Goal: Check status: Check status

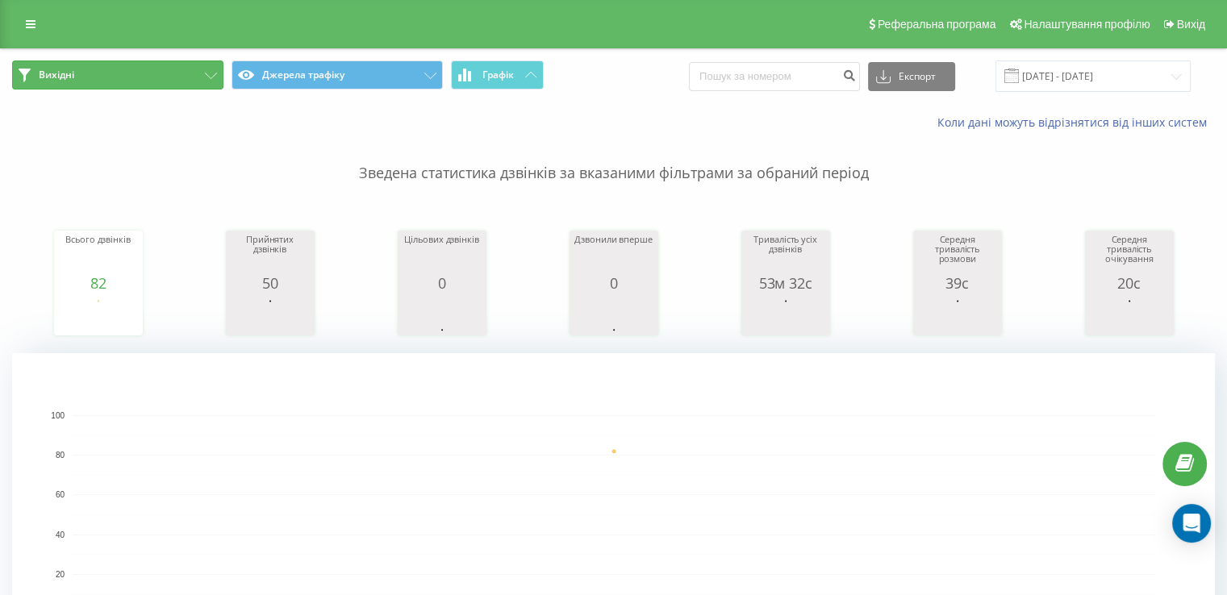
click at [127, 61] on button "Вихідні" at bounding box center [117, 75] width 211 height 29
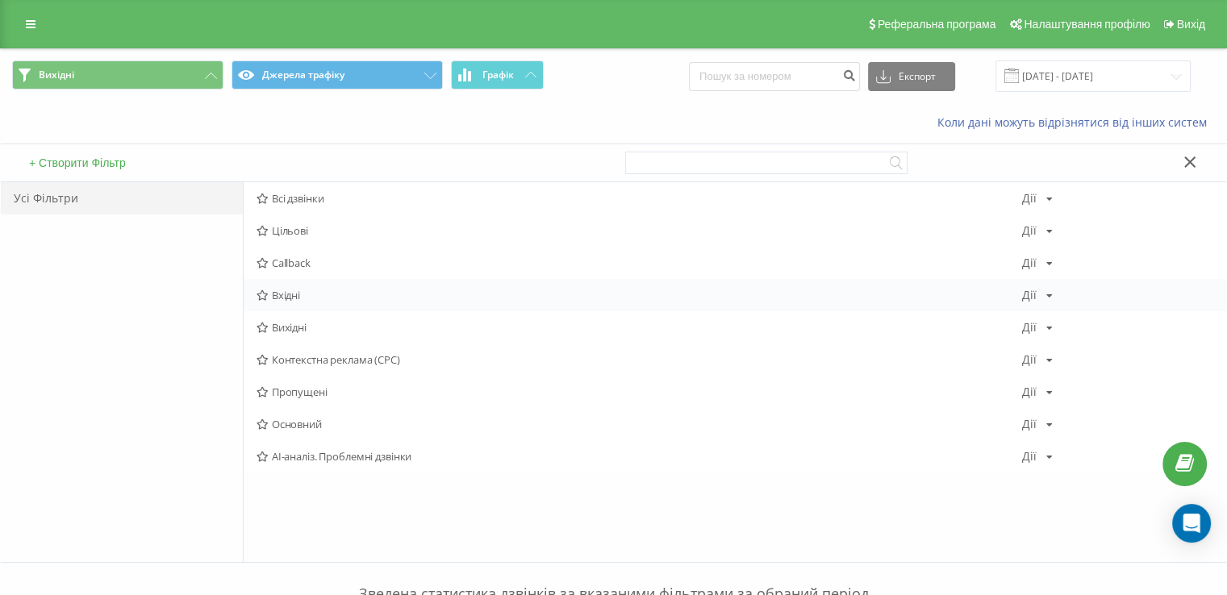
click at [320, 301] on div "Вхідні Дії Редагувати Копіювати Видалити За замовчуванням Поділитися" at bounding box center [735, 295] width 983 height 32
click at [324, 299] on span "Вхідні" at bounding box center [640, 295] width 766 height 11
